Goal: Check status: Check status

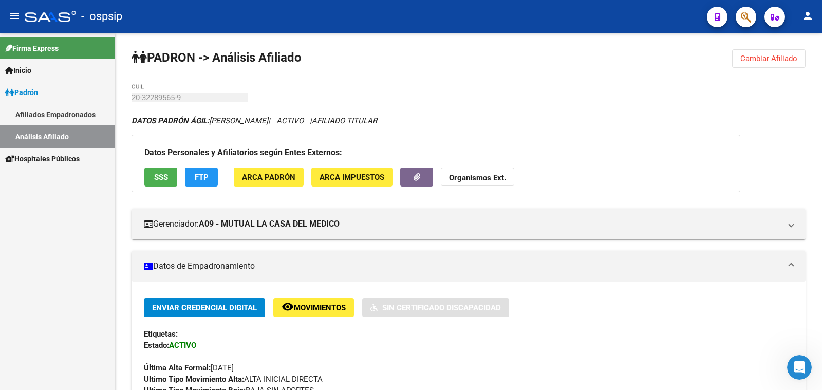
scroll to position [193, 0]
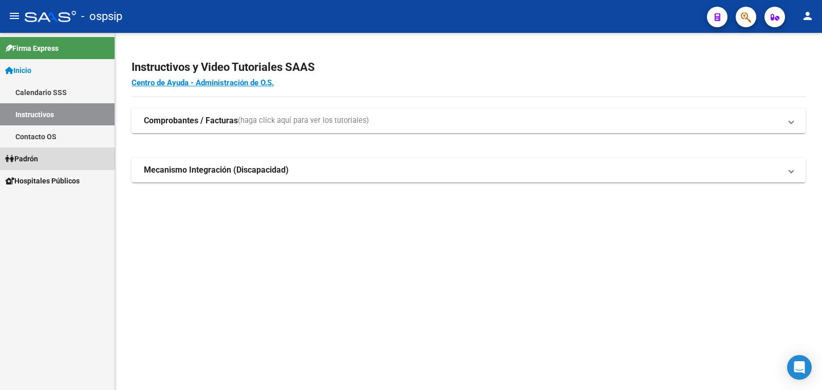
click at [38, 158] on span "Padrón" at bounding box center [21, 158] width 33 height 11
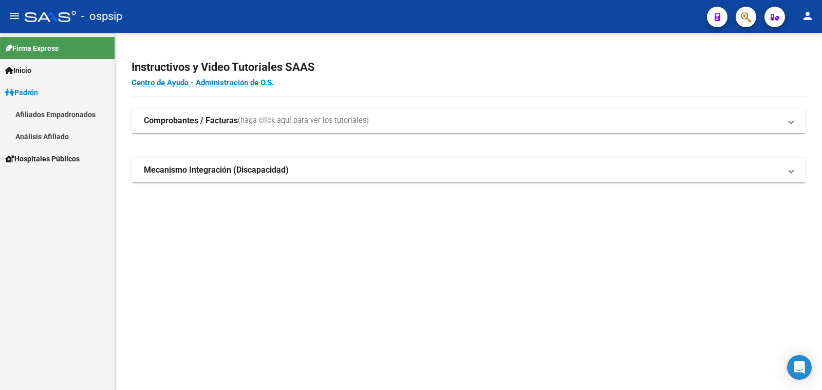
click at [39, 147] on link "Análisis Afiliado" at bounding box center [57, 136] width 115 height 22
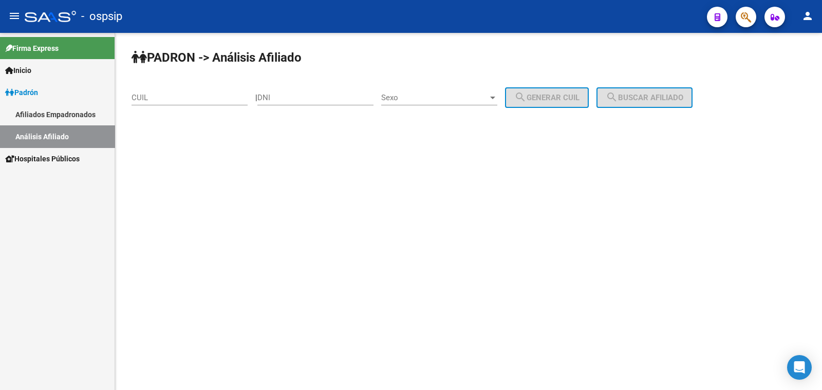
click at [288, 94] on input "DNI" at bounding box center [315, 97] width 116 height 9
type input "28829277"
click at [465, 97] on span "Sexo" at bounding box center [434, 97] width 107 height 9
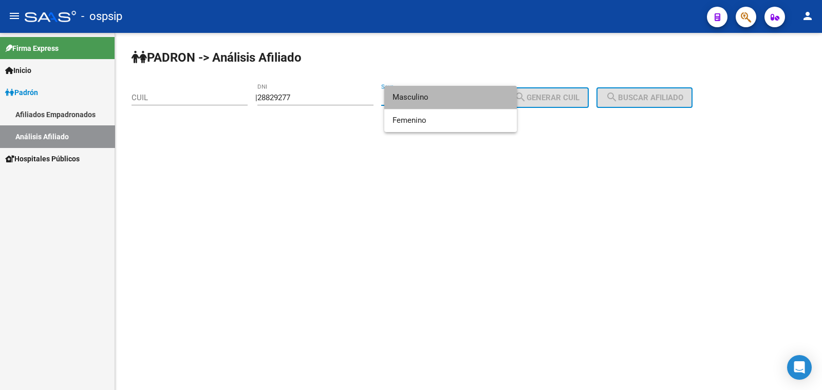
click at [465, 97] on span "Masculino" at bounding box center [450, 97] width 116 height 23
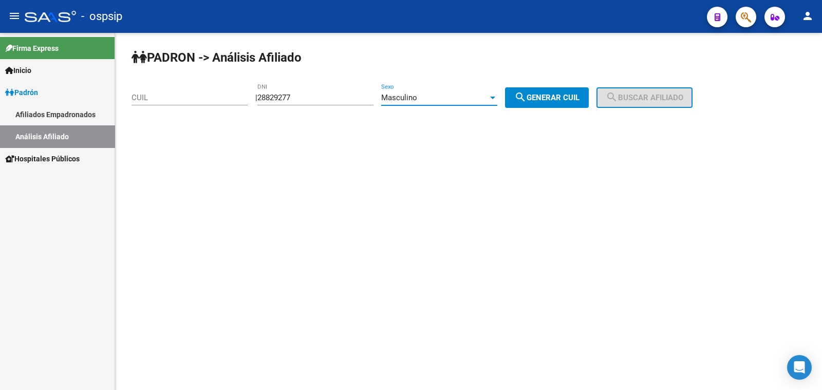
click at [552, 96] on span "search Generar CUIL" at bounding box center [546, 97] width 65 height 9
type input "23-28829277-9"
click at [635, 95] on span "search Buscar afiliado" at bounding box center [644, 97] width 78 height 9
